Goal: Transaction & Acquisition: Purchase product/service

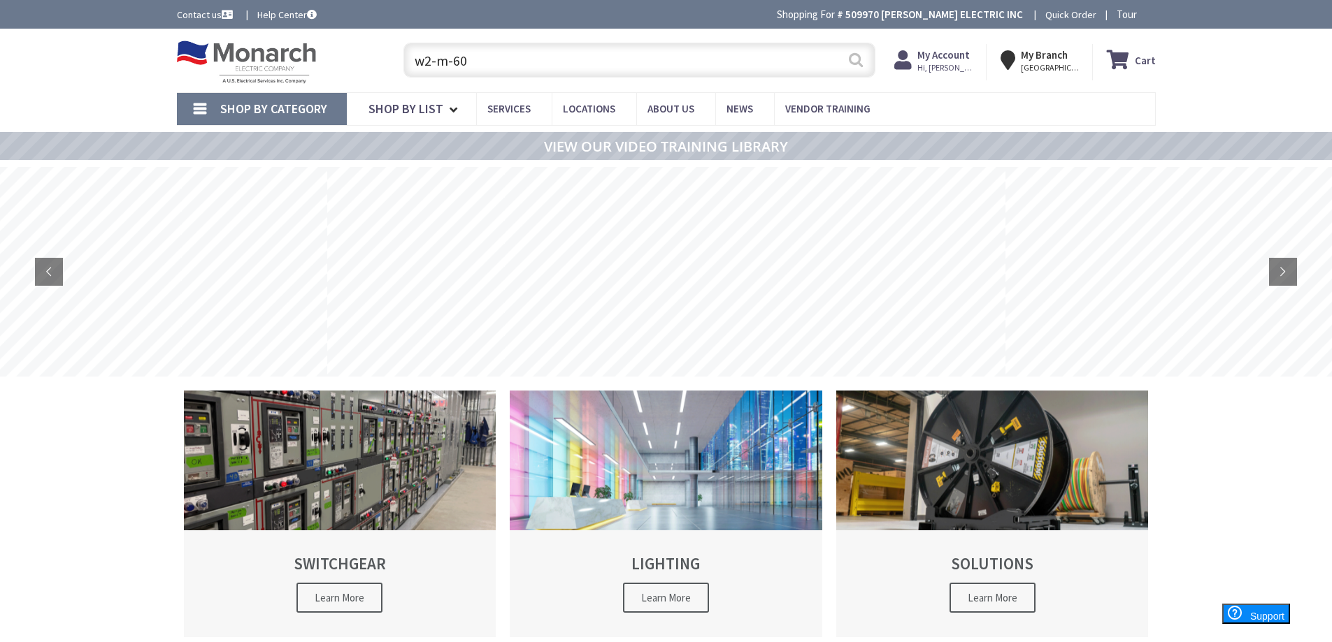
type input "w2-m-60"
click at [850, 62] on button "Search" at bounding box center [856, 59] width 18 height 31
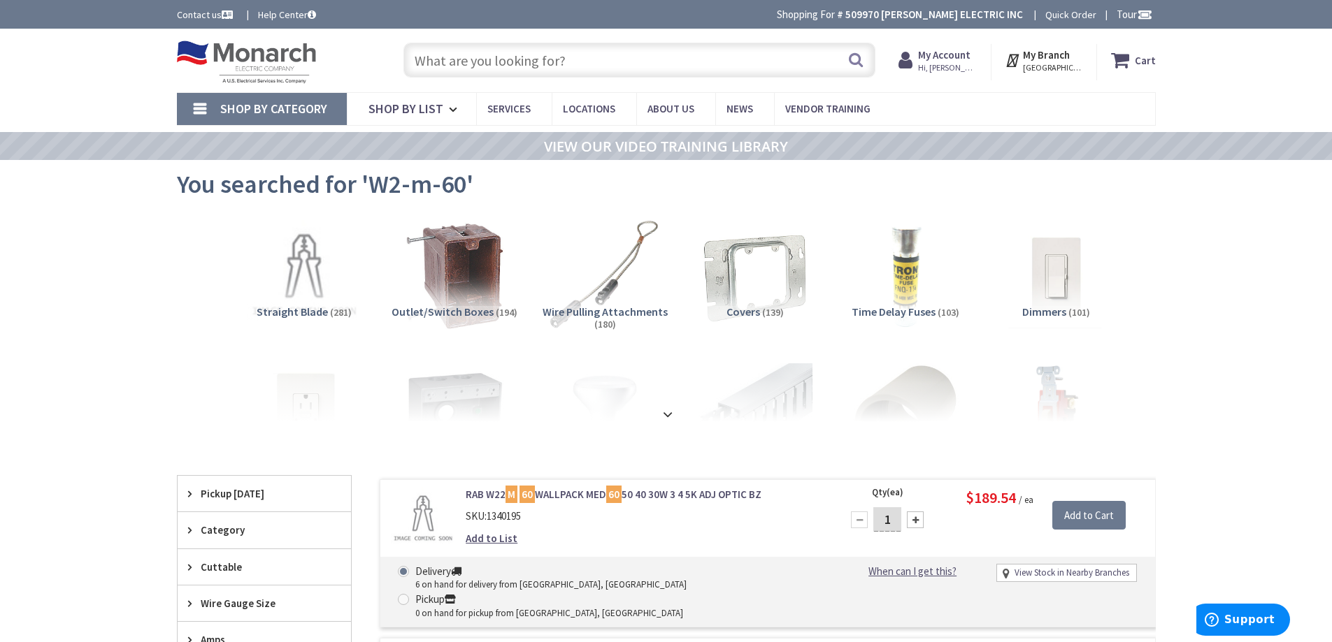
scroll to position [70, 0]
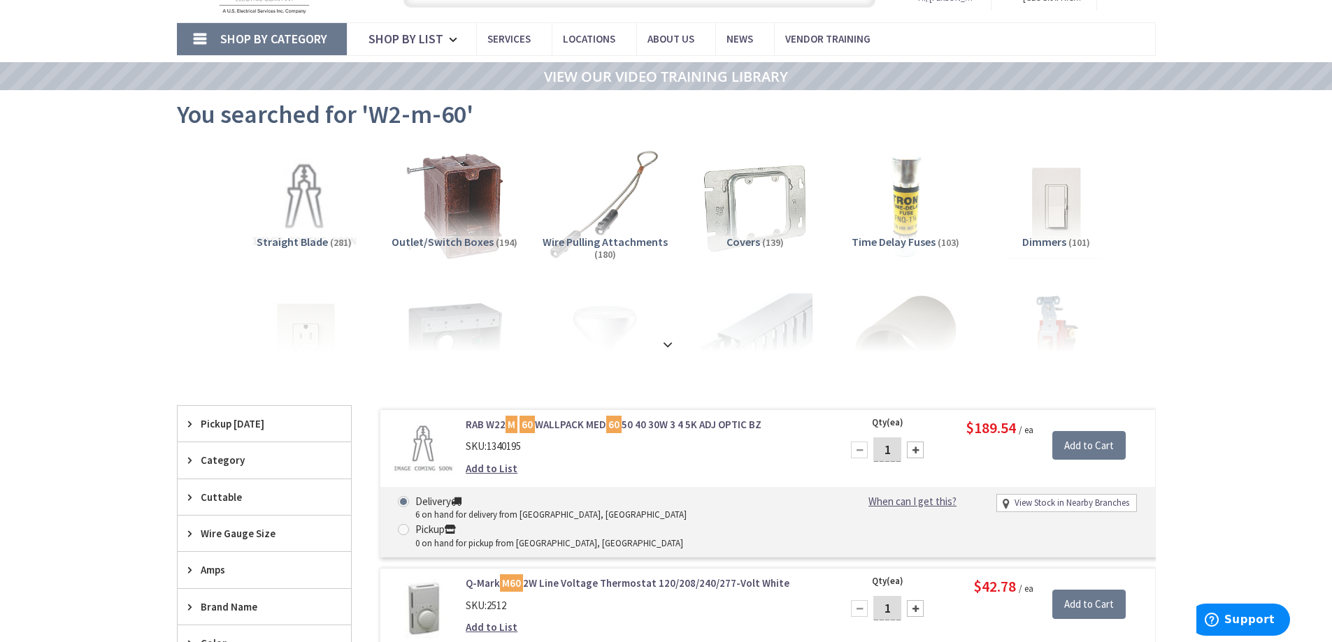
click at [912, 445] on div at bounding box center [915, 450] width 17 height 17
type input "3"
click at [1072, 446] on input "Add to Cart" at bounding box center [1088, 445] width 73 height 29
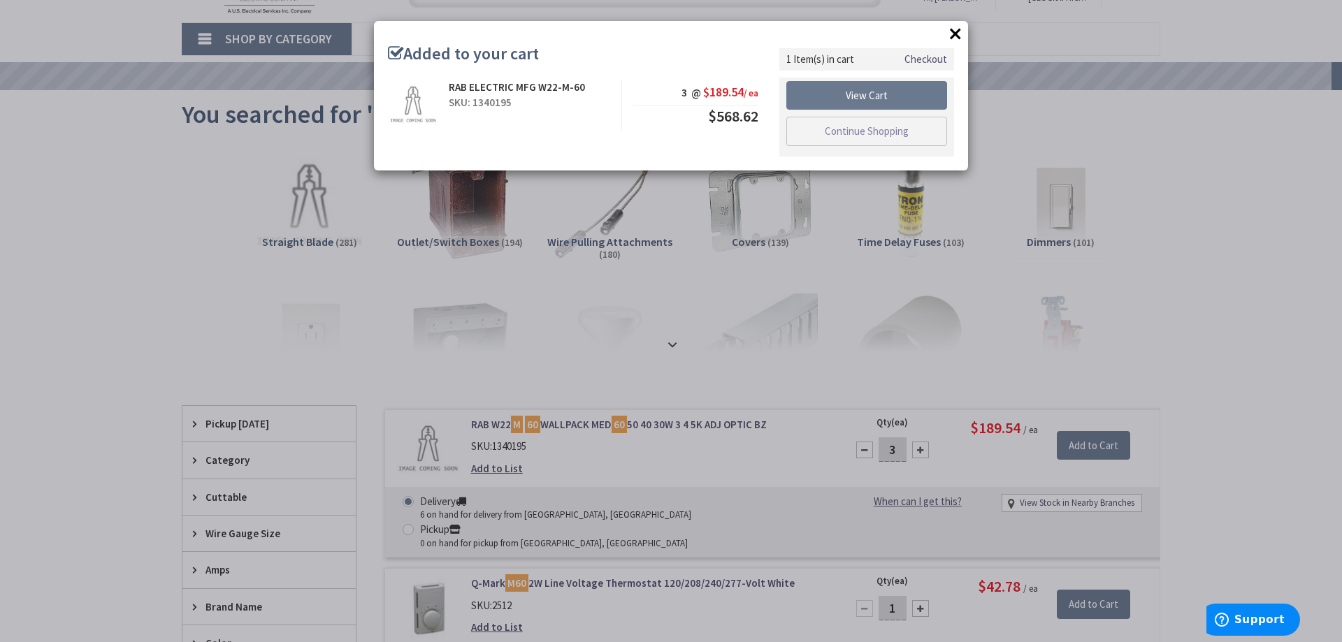
click at [951, 33] on button "×" at bounding box center [955, 33] width 21 height 21
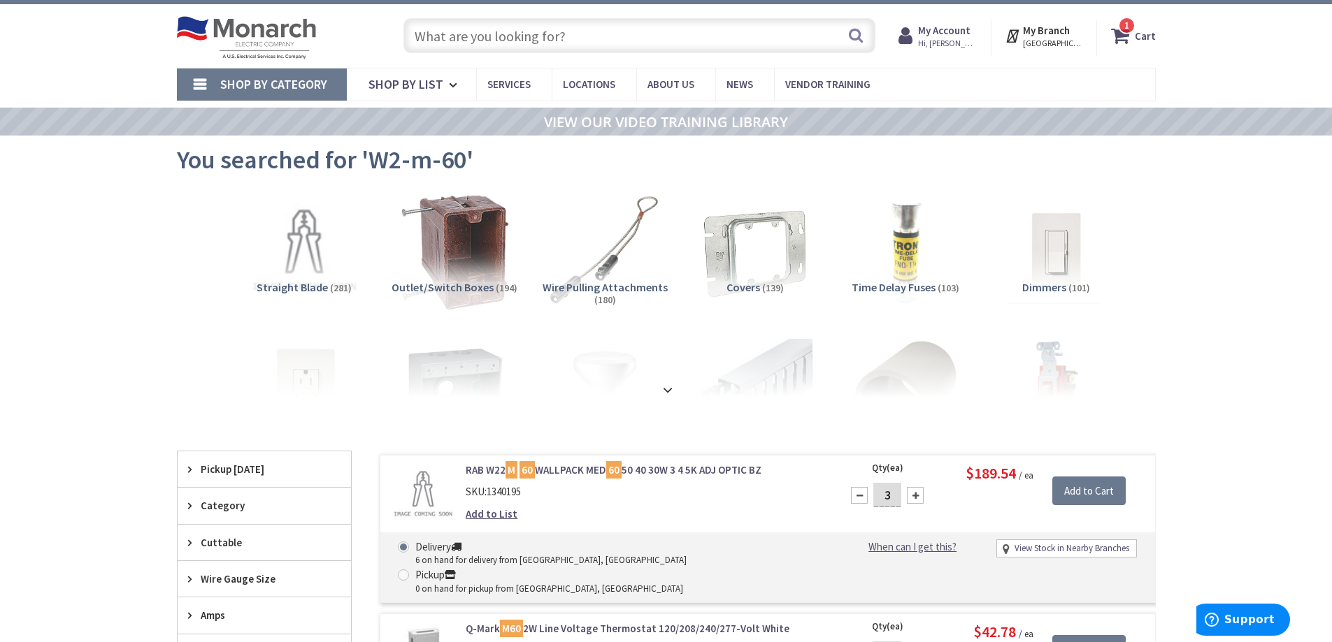
scroll to position [0, 0]
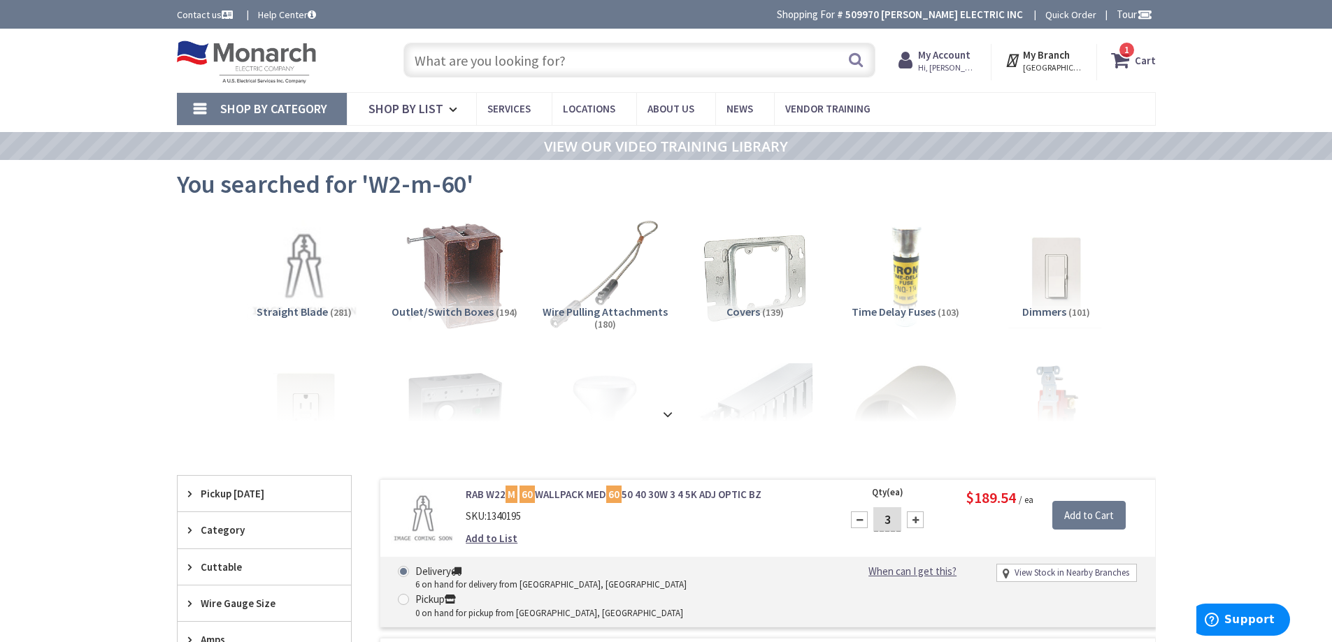
click at [485, 63] on input "text" at bounding box center [639, 60] width 472 height 35
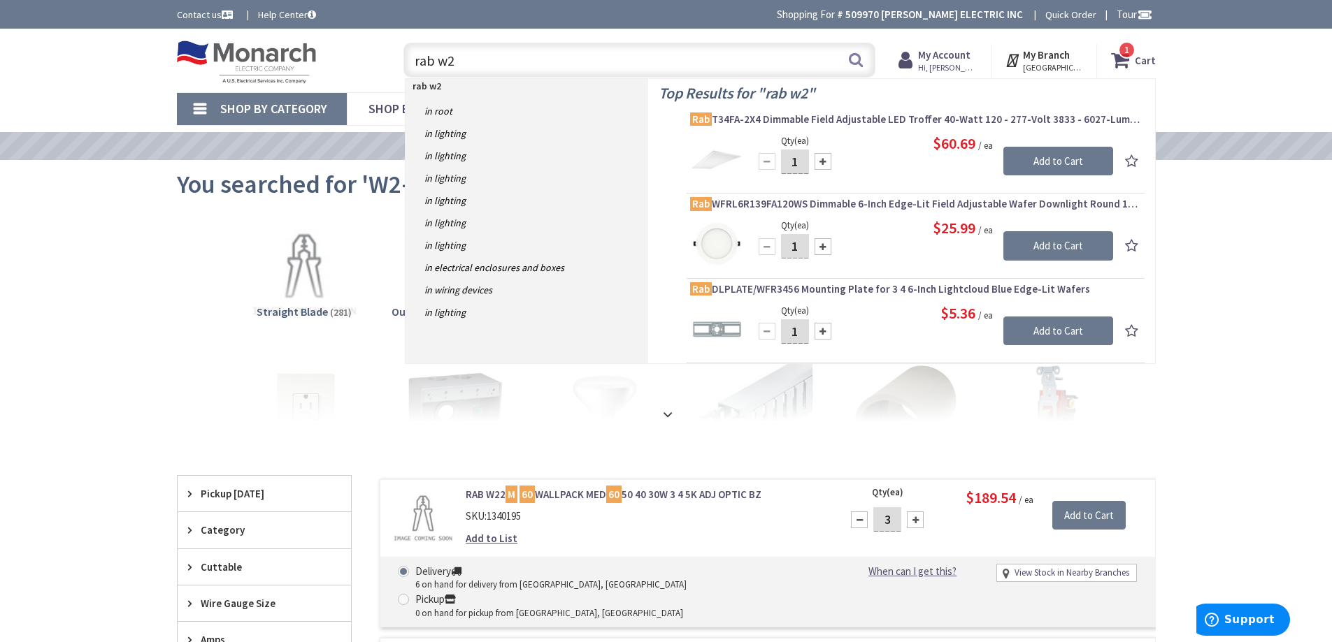
type input "rab w22"
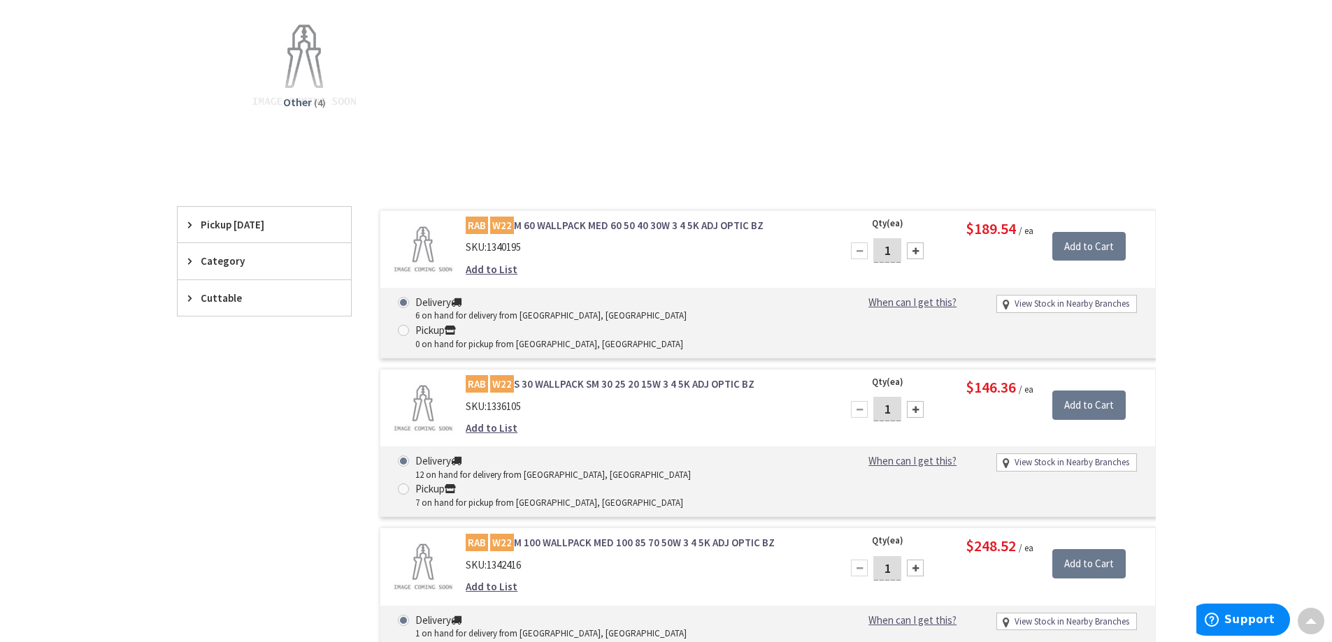
click at [615, 377] on link "RAB W22 S 30 WALLPACK SM 30 25 20 15W 3 4 5K ADJ OPTIC BZ" at bounding box center [644, 384] width 356 height 15
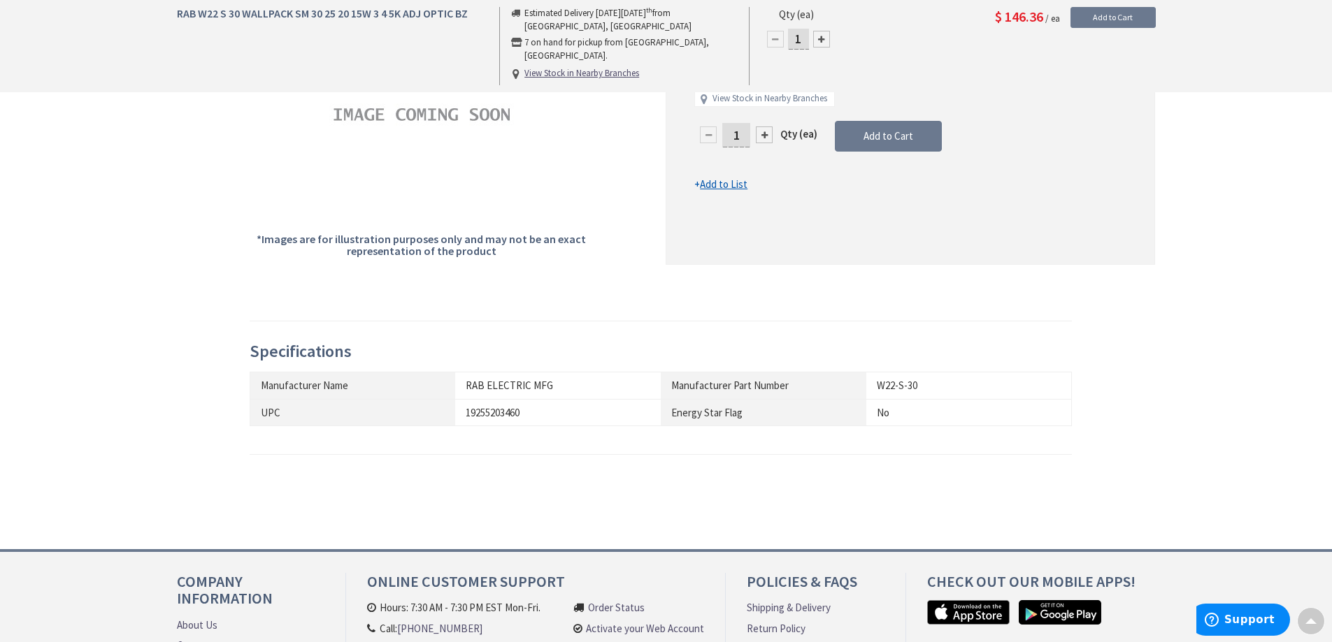
scroll to position [140, 0]
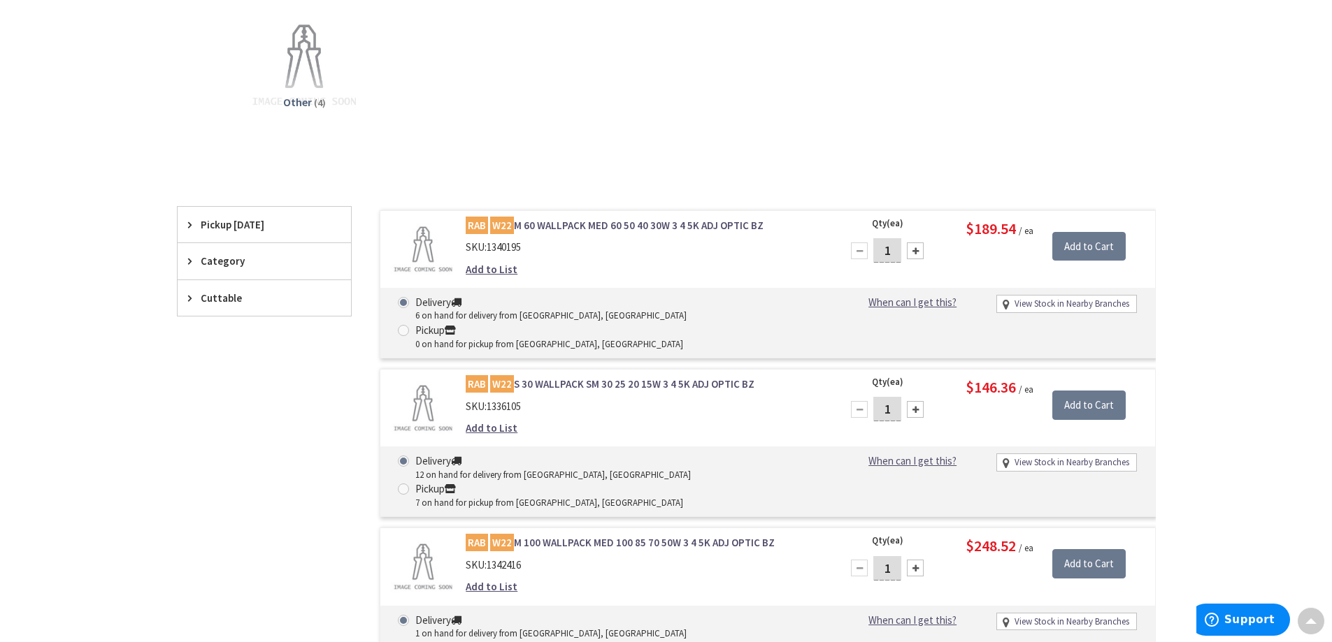
click at [917, 252] on div at bounding box center [915, 251] width 17 height 17
click at [859, 254] on div at bounding box center [859, 251] width 17 height 17
type input "3"
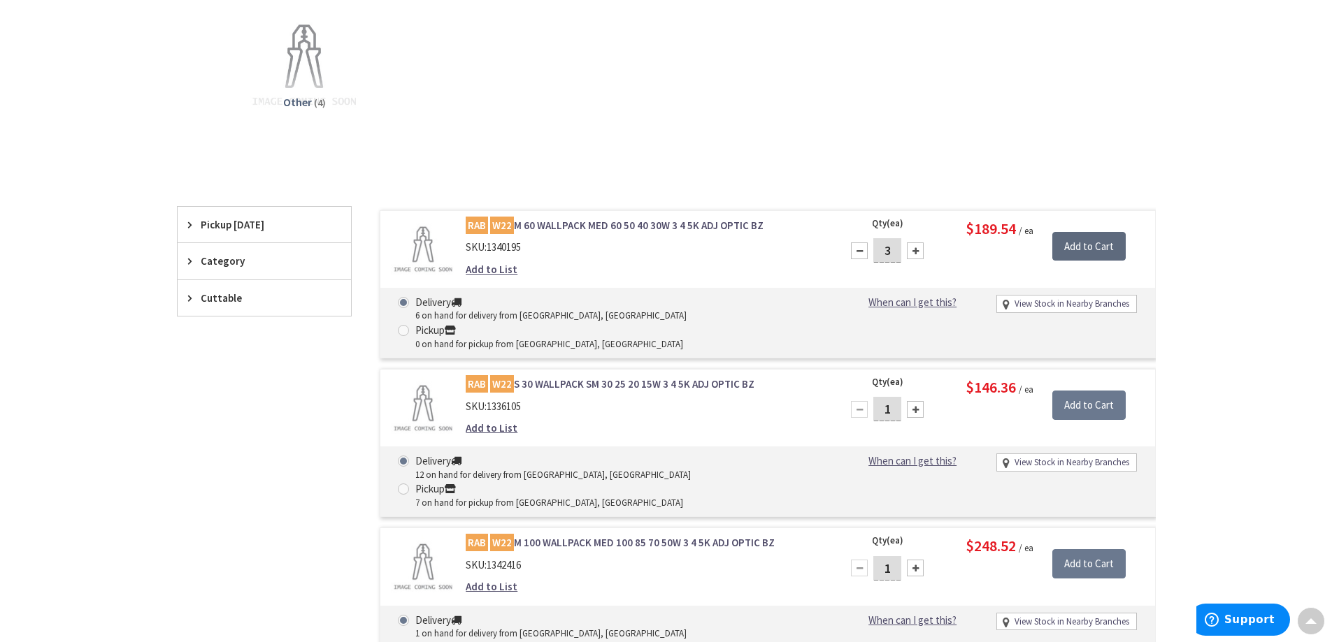
click at [1116, 250] on input "Add to Cart" at bounding box center [1088, 246] width 73 height 29
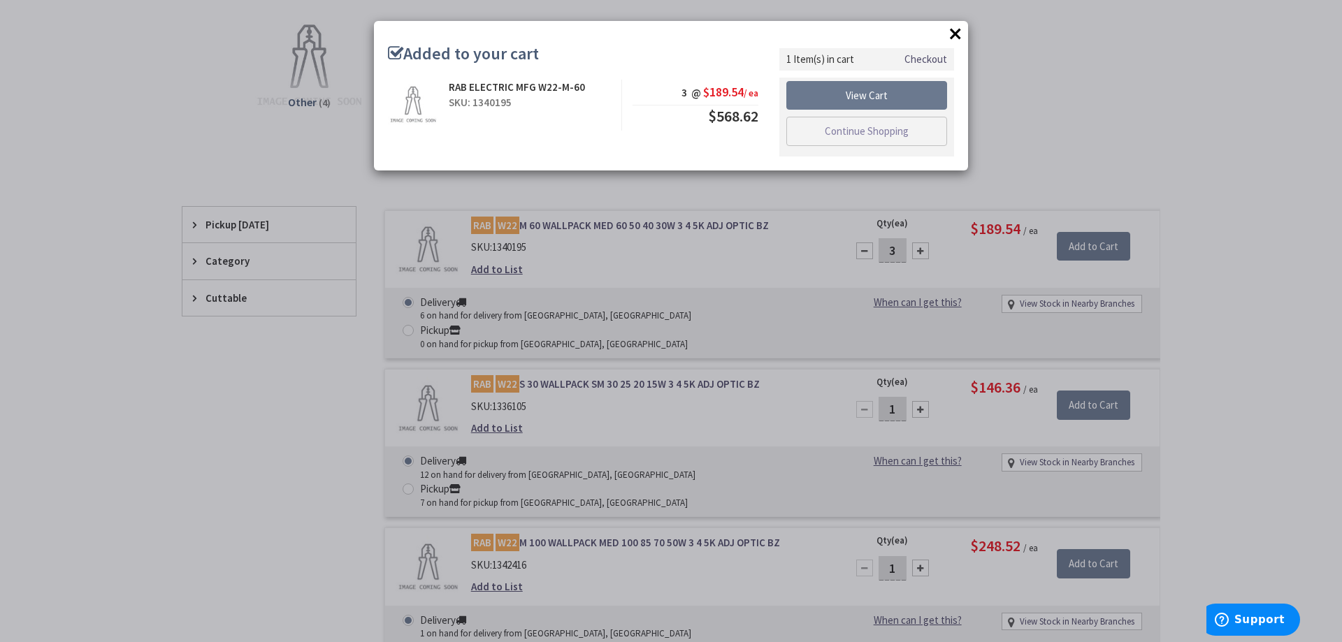
drag, startPoint x: 959, startPoint y: 33, endPoint x: 942, endPoint y: 35, distance: 17.6
click at [959, 33] on button "×" at bounding box center [955, 33] width 21 height 21
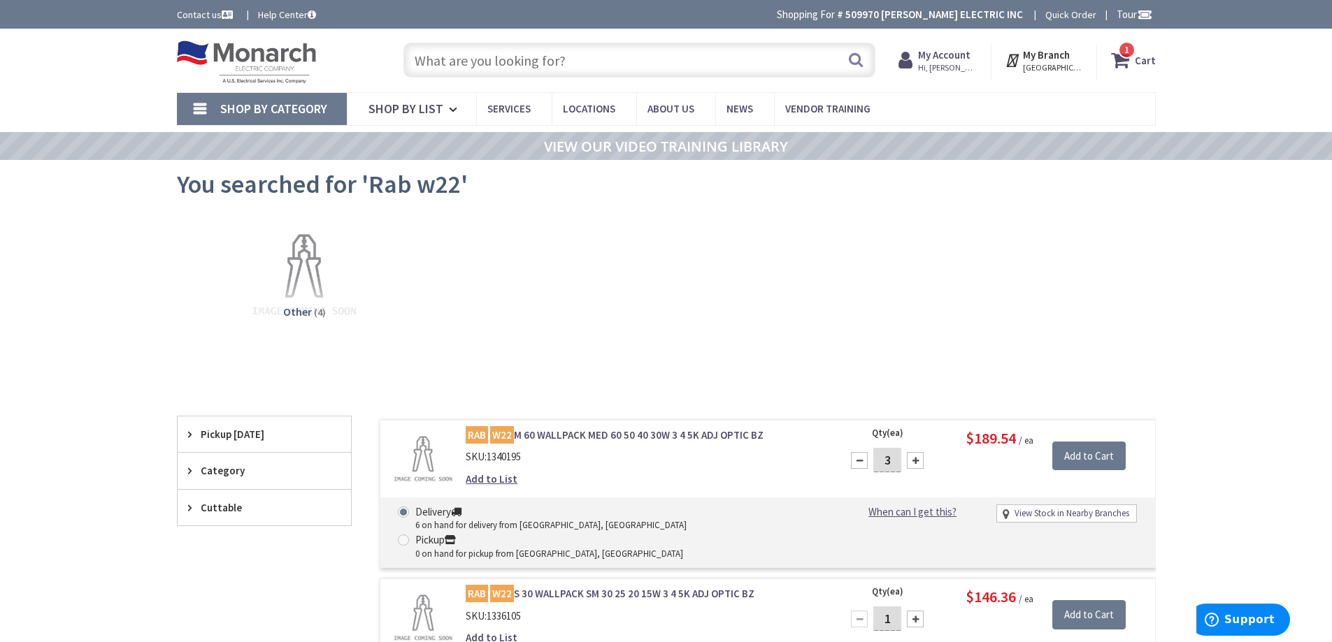
click at [518, 68] on input "text" at bounding box center [639, 60] width 472 height 35
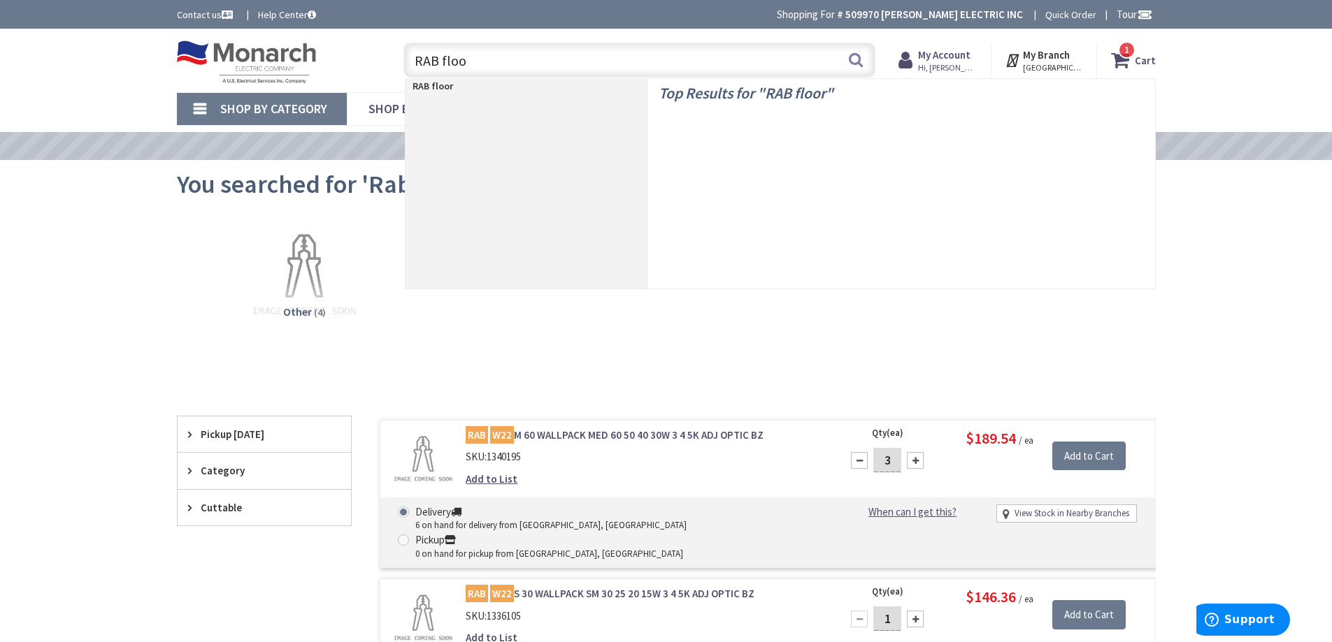
type input "RAB flood"
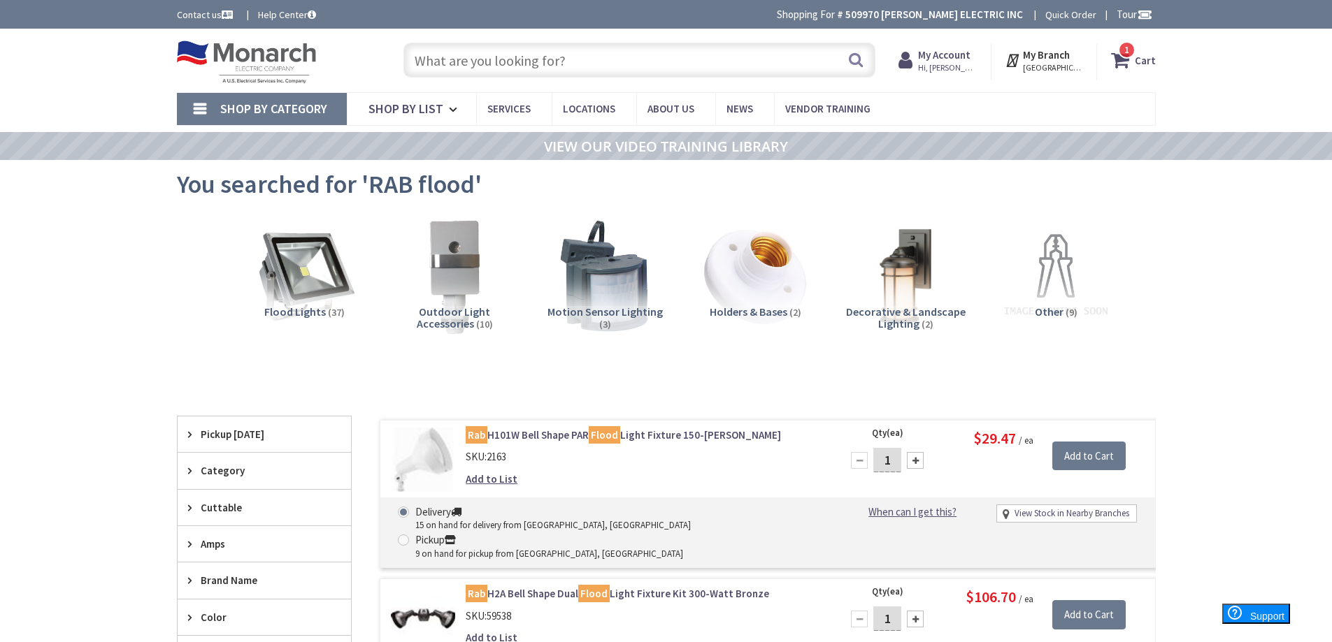
click at [438, 58] on input "text" at bounding box center [639, 60] width 472 height 35
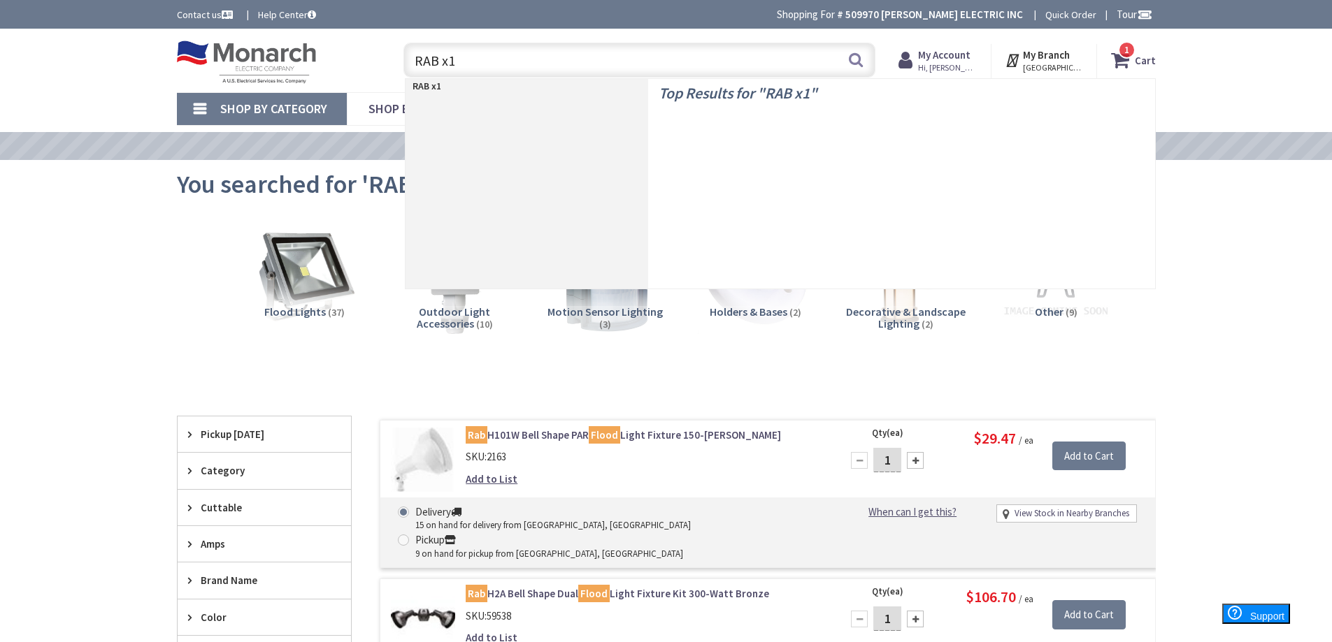
type input "RAB x17"
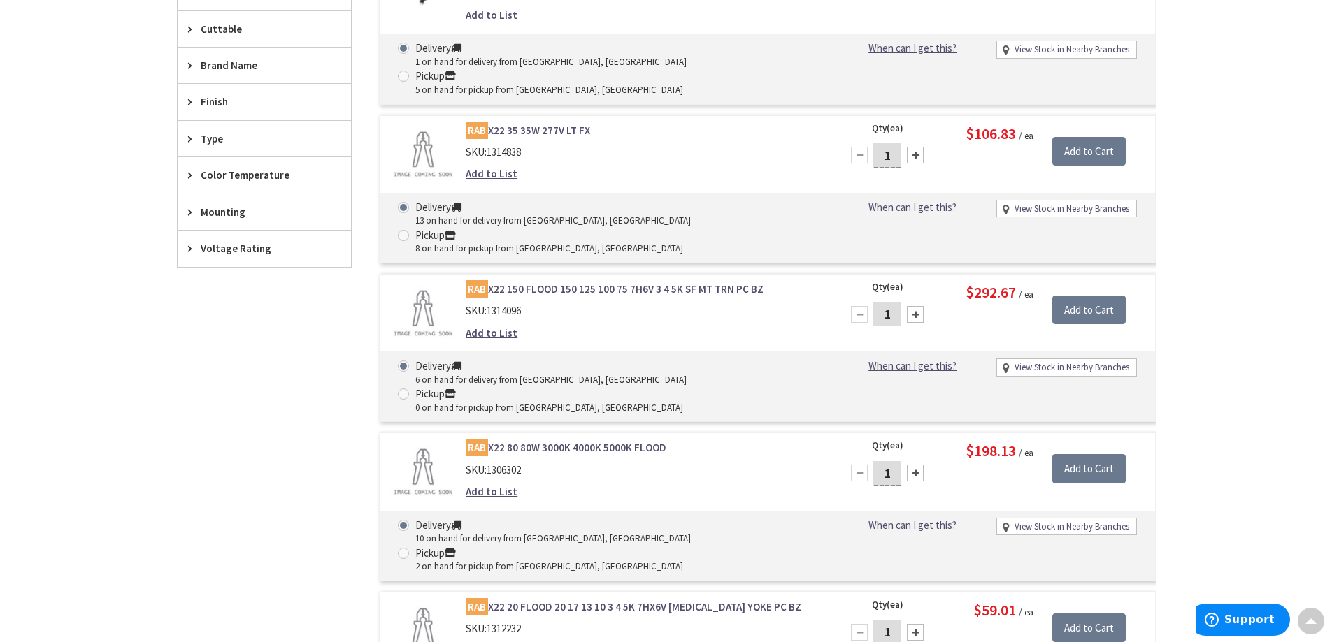
scroll to position [575, 0]
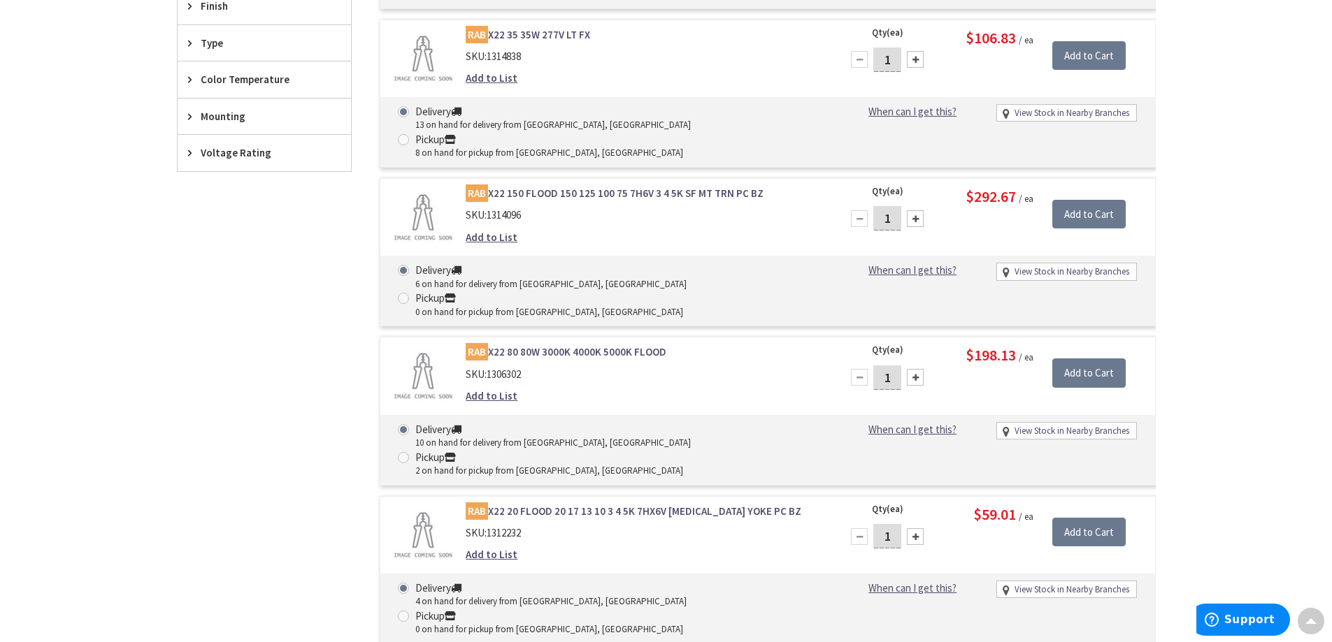
click at [634, 504] on link "RAB X22 20 FLOOD 20 17 13 10 3 4 5K 7HX6V KNUCKLE YOKE PC BZ" at bounding box center [644, 511] width 356 height 15
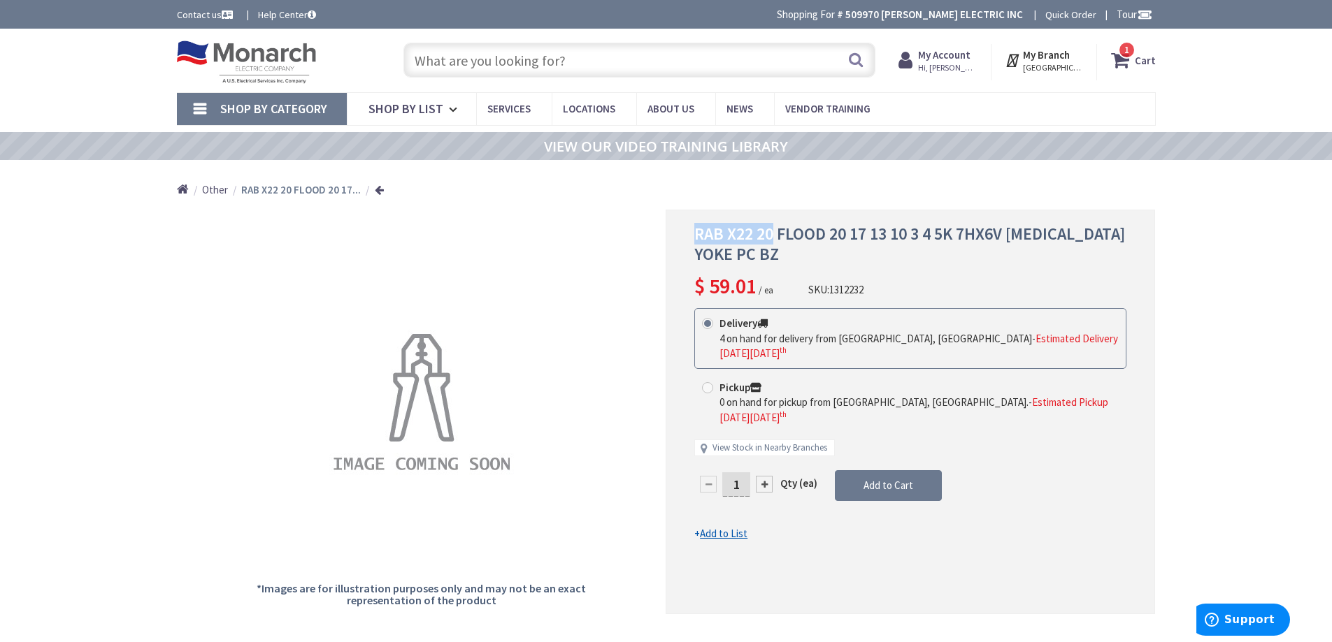
drag, startPoint x: 696, startPoint y: 237, endPoint x: 773, endPoint y: 237, distance: 76.2
click at [773, 237] on span "RAB X22 20 FLOOD 20 17 13 10 3 4 5K 7HX6V [MEDICAL_DATA] YOKE PC BZ" at bounding box center [909, 244] width 431 height 42
click at [766, 476] on div at bounding box center [764, 484] width 17 height 17
type input "2"
click at [881, 479] on span "Add to Cart" at bounding box center [888, 485] width 50 height 13
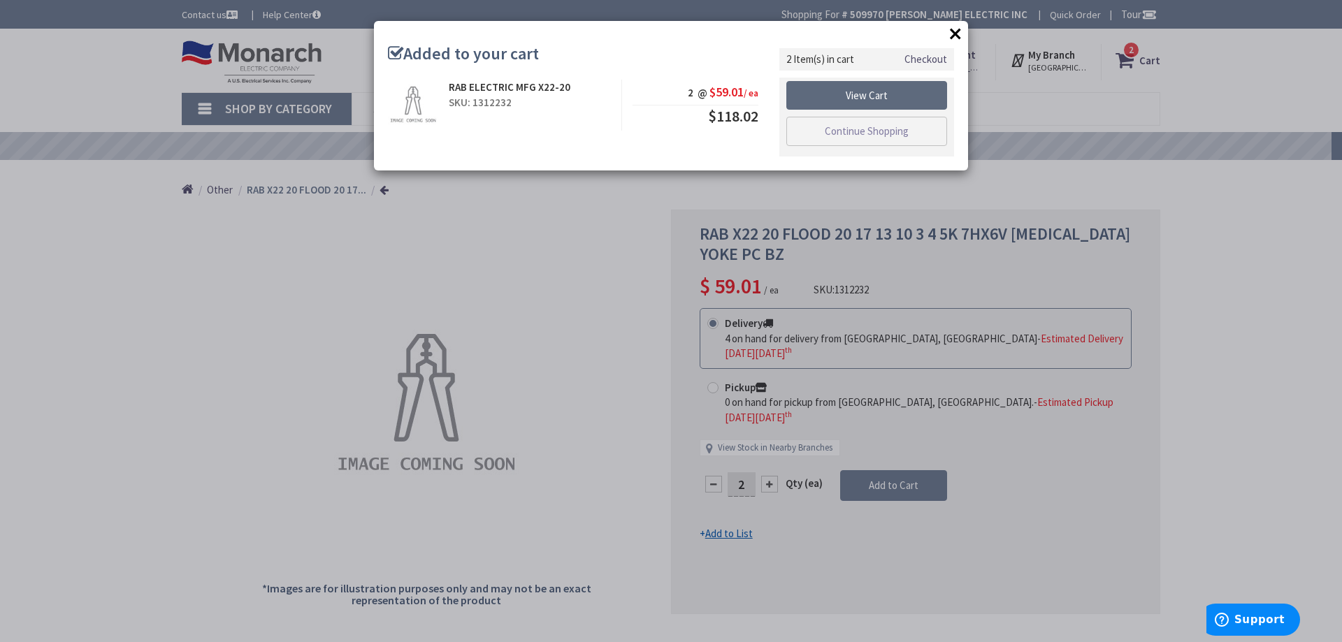
click at [866, 89] on link "View Cart" at bounding box center [867, 95] width 161 height 29
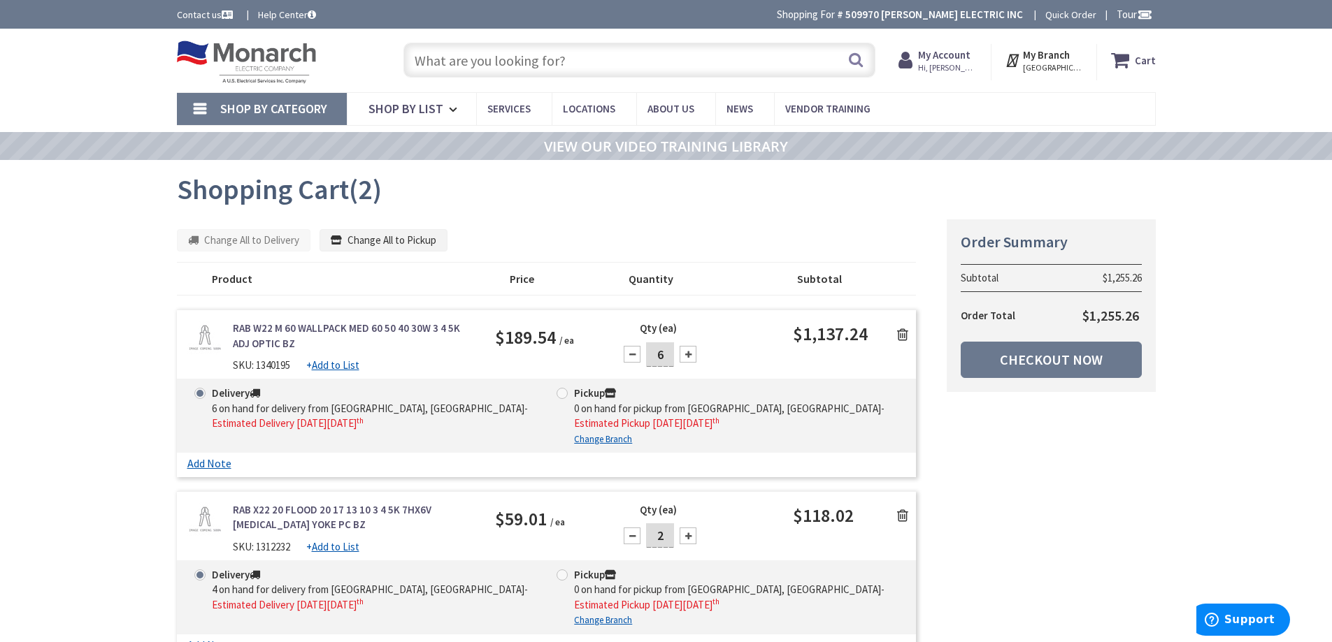
drag, startPoint x: 667, startPoint y: 356, endPoint x: 650, endPoint y: 362, distance: 17.9
click at [654, 361] on input "6" at bounding box center [660, 355] width 28 height 24
type input "3"
click at [738, 350] on div "Qty (ea) 3" at bounding box center [700, 350] width 185 height 58
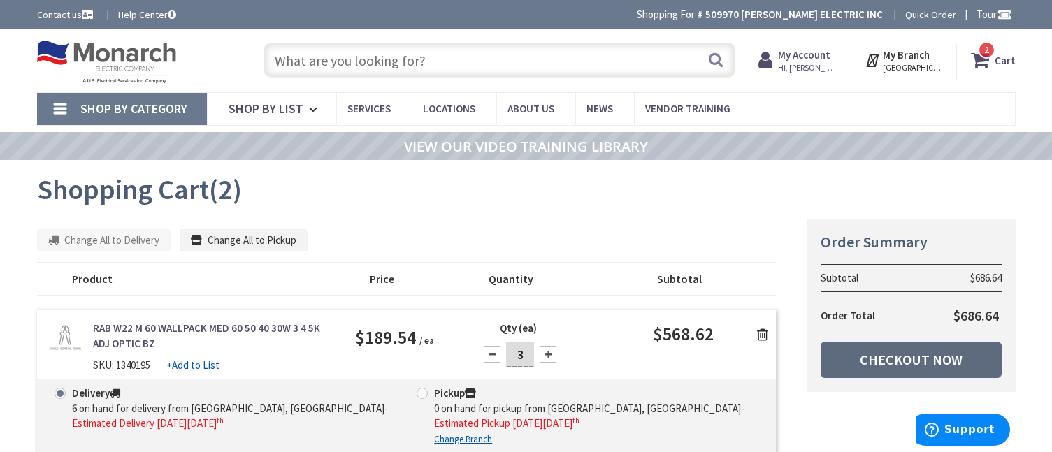
click at [912, 362] on link "Checkout Now" at bounding box center [911, 360] width 181 height 36
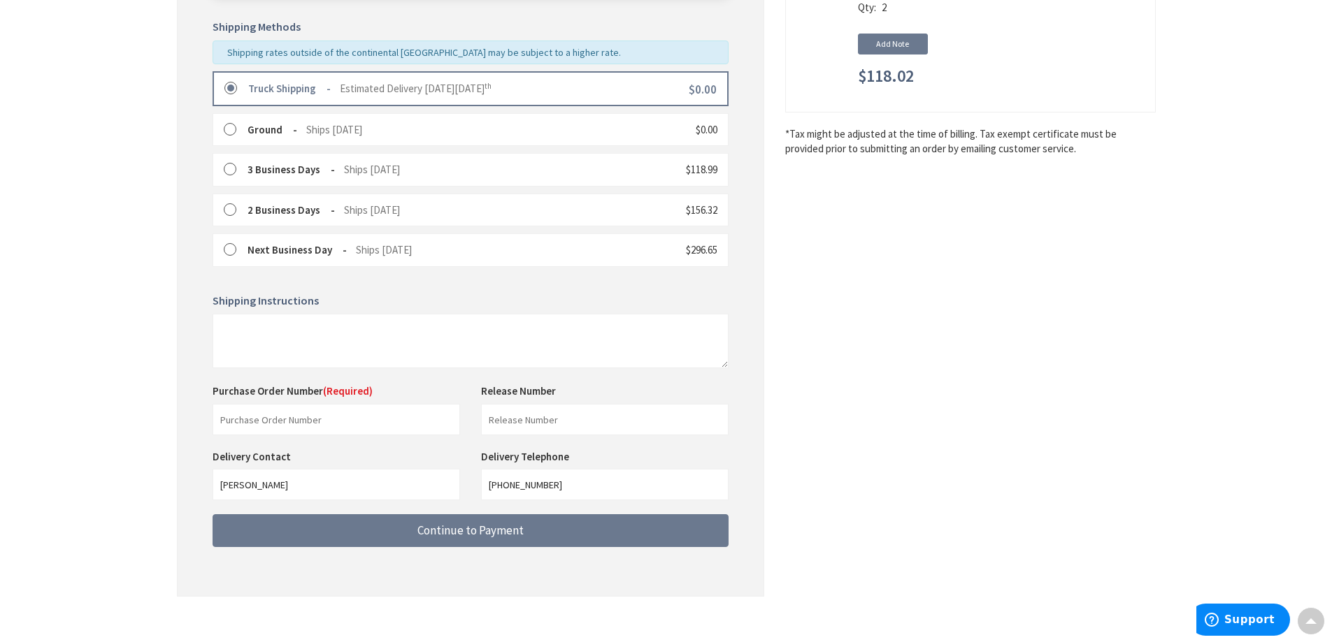
scroll to position [351, 0]
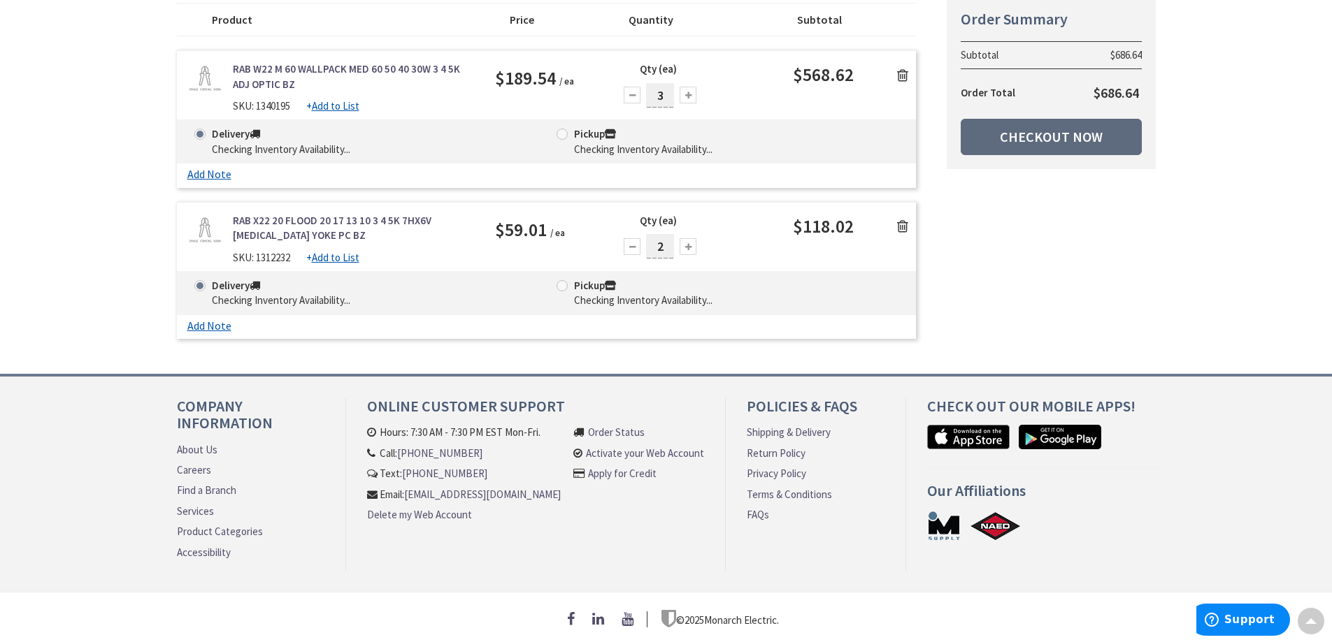
click at [1066, 135] on link "Checkout Now" at bounding box center [1051, 137] width 181 height 36
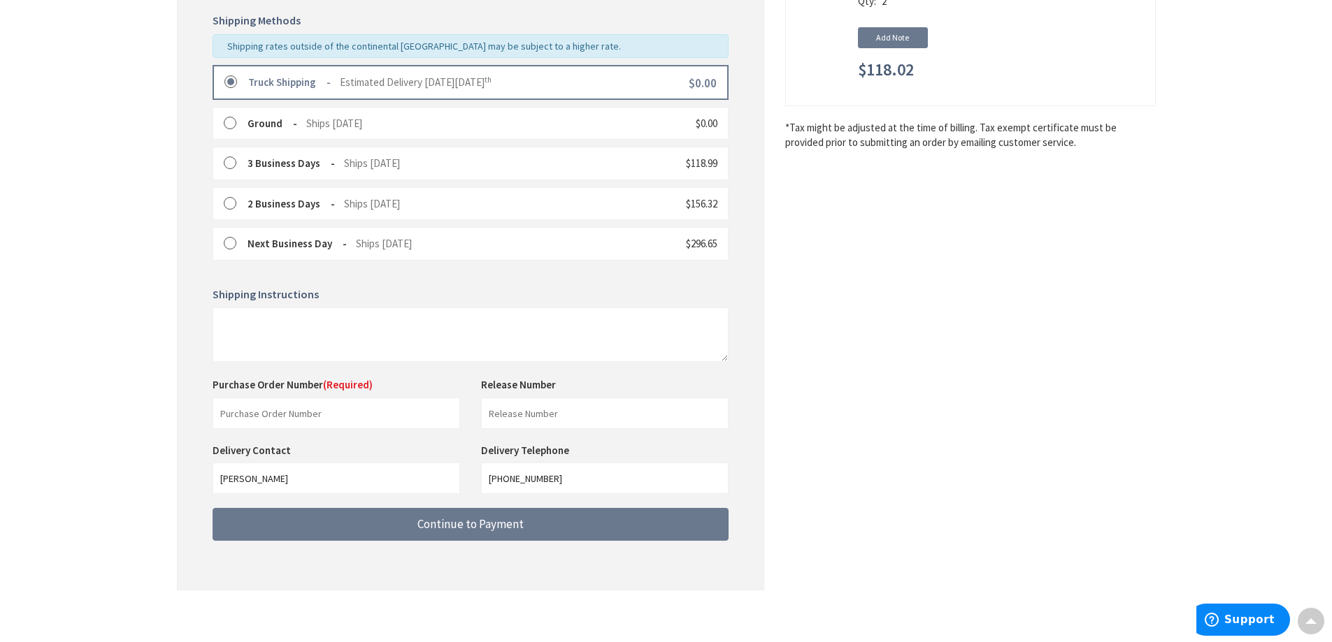
scroll to position [351, 0]
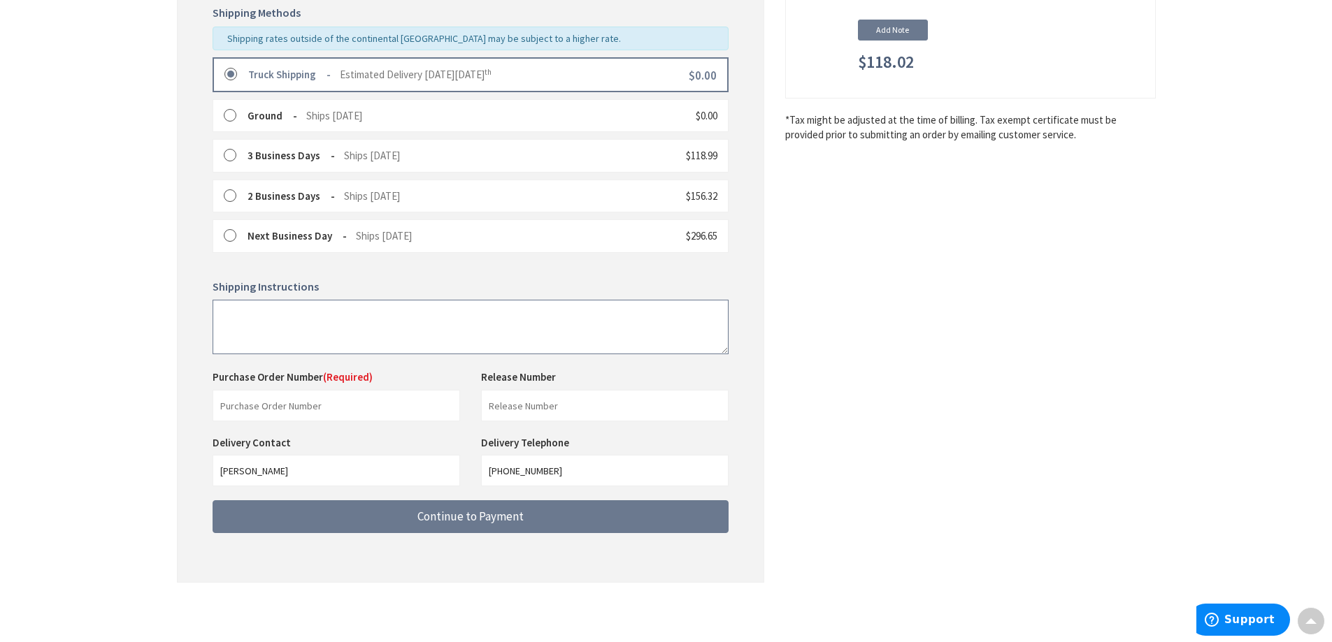
click at [320, 327] on textarea at bounding box center [471, 327] width 516 height 55
click at [356, 404] on input "text" at bounding box center [336, 405] width 247 height 31
type input "88145"
click at [523, 400] on input "text" at bounding box center [604, 405] width 247 height 31
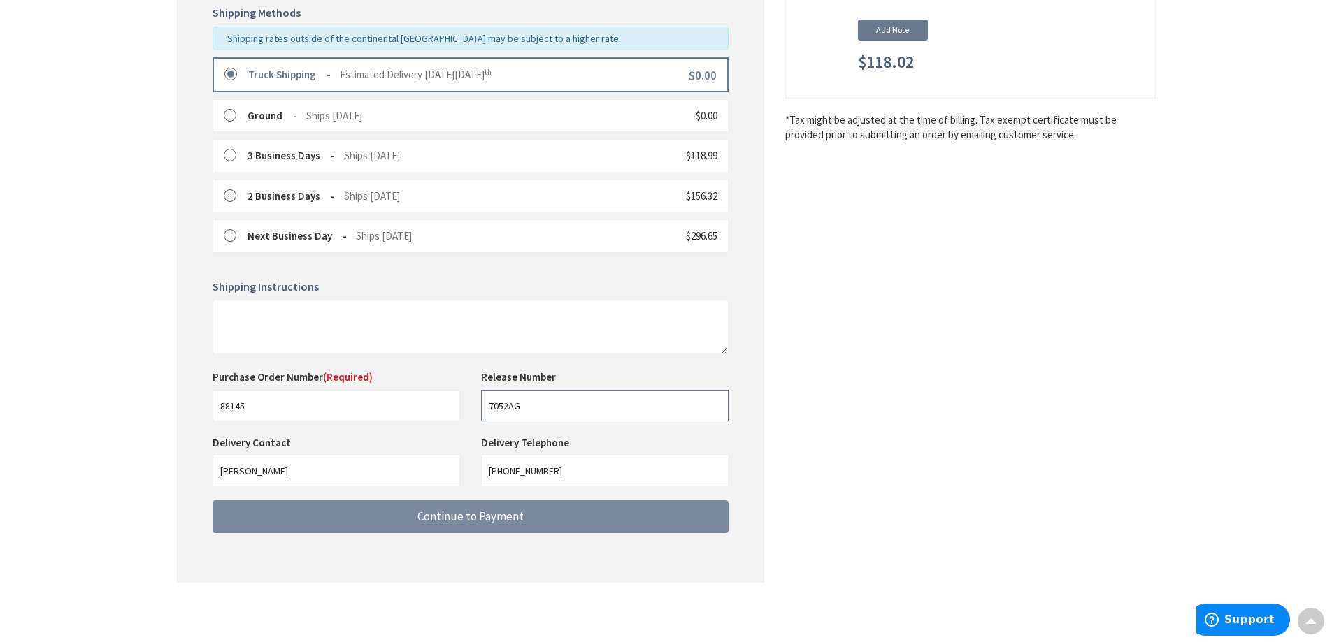
type input "7052AG"
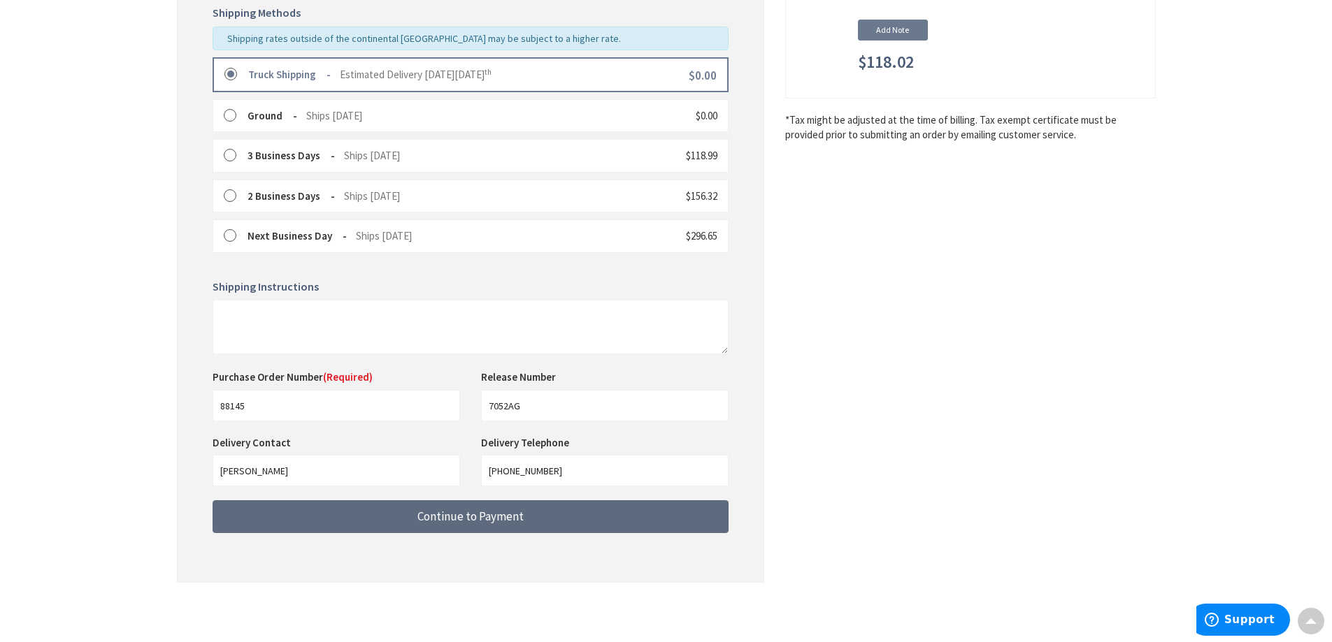
click at [500, 521] on span "Continue to Payment" at bounding box center [470, 516] width 106 height 15
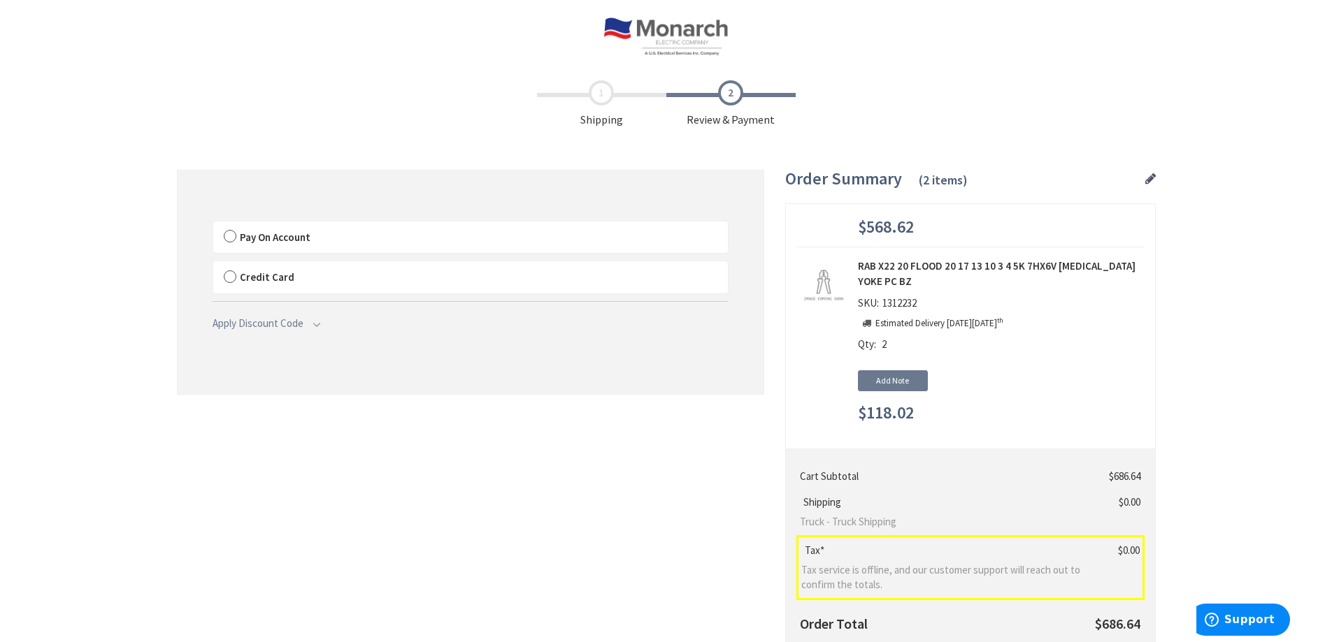
click at [227, 236] on label "Pay On Account" at bounding box center [470, 238] width 515 height 32
click at [213, 224] on input "Pay On Account" at bounding box center [213, 224] width 0 height 0
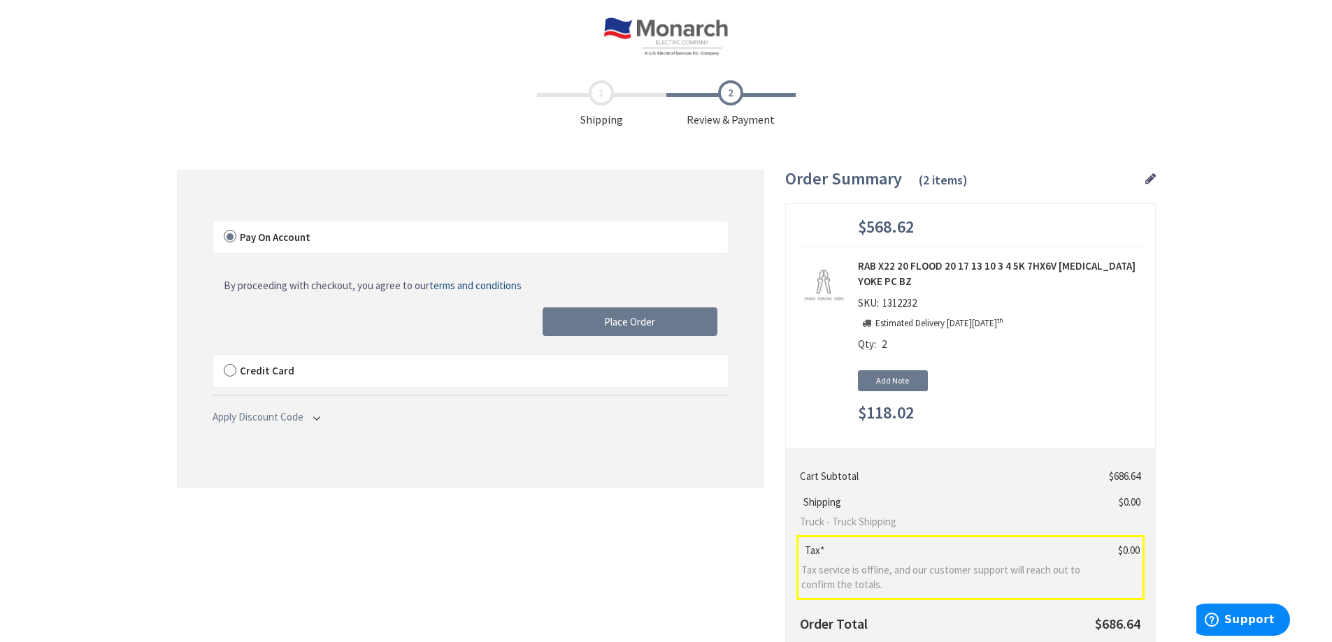
click at [310, 417] on span "Apply Discount Code" at bounding box center [270, 417] width 115 height 15
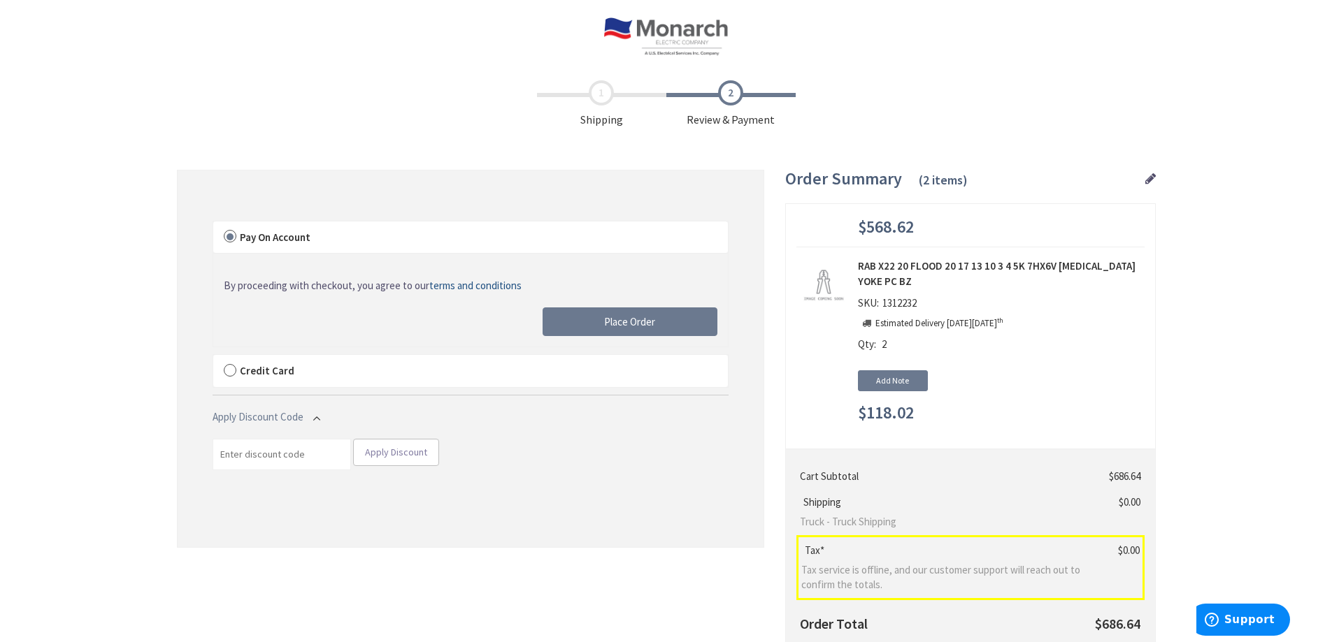
click at [309, 417] on span "Apply Discount Code" at bounding box center [270, 417] width 115 height 15
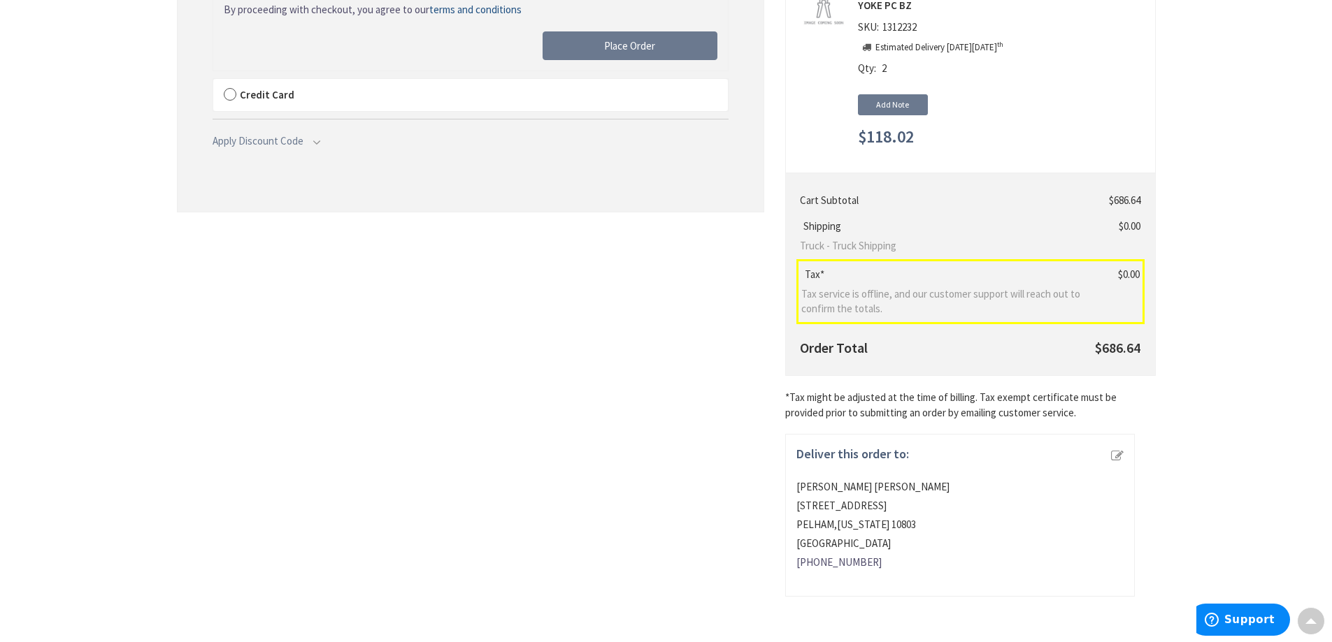
scroll to position [66, 0]
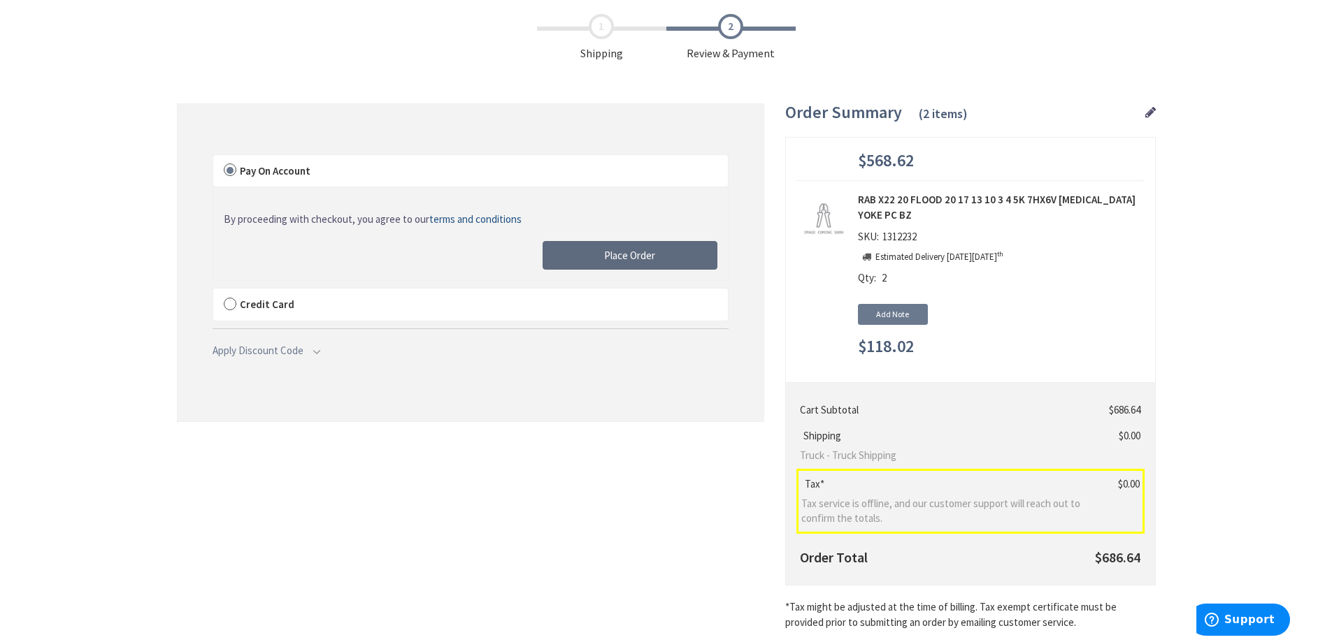
click at [631, 257] on span "Place Order" at bounding box center [629, 255] width 51 height 13
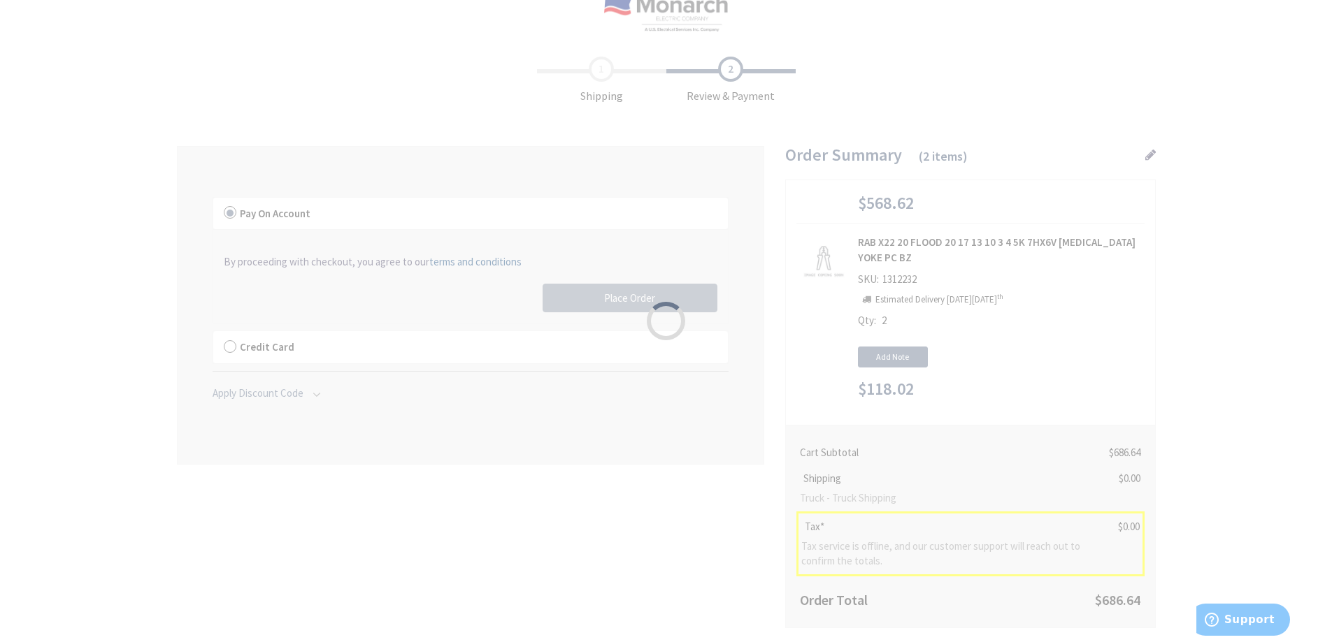
scroll to position [0, 0]
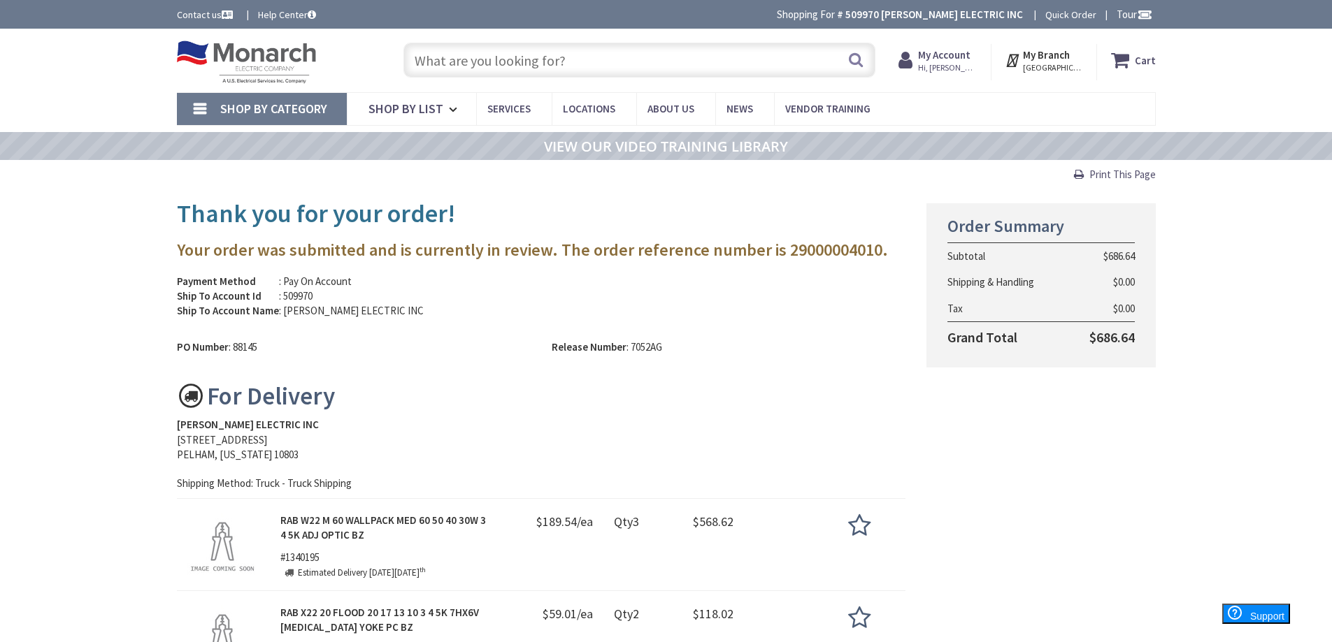
click at [1117, 173] on span "Print This Page" at bounding box center [1122, 174] width 66 height 13
